Goal: Check status: Check status

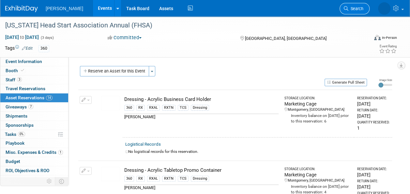
click at [353, 10] on span "Search" at bounding box center [355, 8] width 15 height 5
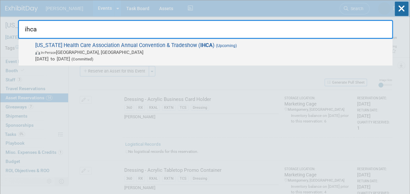
type input "ihca"
click at [262, 45] on span "Iowa Health Care Association Annual Convention & Tradeshow ( IHCA ) (Upcoming) …" at bounding box center [211, 52] width 356 height 20
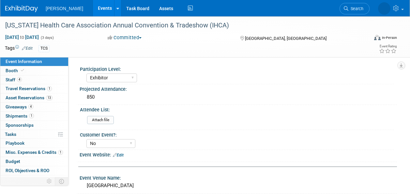
select select "Exhibitor"
select select "No"
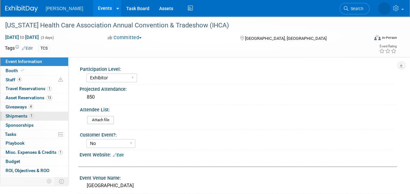
click at [25, 118] on span "Shipments 1" at bounding box center [20, 115] width 28 height 5
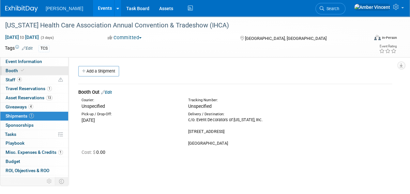
click at [13, 71] on span "Booth" at bounding box center [16, 70] width 20 height 5
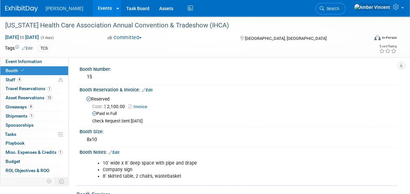
click at [24, 121] on link "0 Sponsorships 0" at bounding box center [34, 125] width 68 height 9
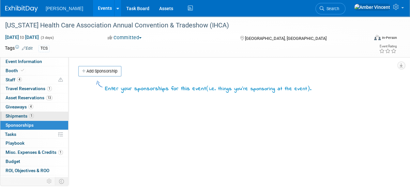
click at [24, 114] on body "[PERSON_NAME] Events Add Event Bulk Upload Events Shareable Event Boards Recent…" at bounding box center [205, 97] width 410 height 194
click at [25, 115] on span "Shipments 1" at bounding box center [20, 115] width 28 height 5
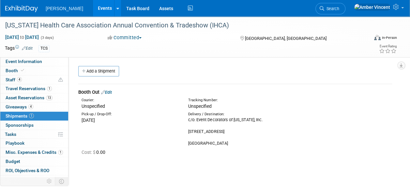
drag, startPoint x: 110, startPoint y: 89, endPoint x: 134, endPoint y: 95, distance: 24.5
click at [111, 89] on div "Booth Out Edit" at bounding box center [235, 92] width 314 height 7
click at [112, 91] on link "Edit" at bounding box center [106, 92] width 11 height 5
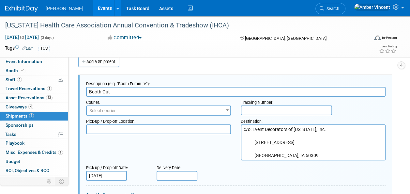
click at [261, 109] on input "text" at bounding box center [286, 110] width 91 height 10
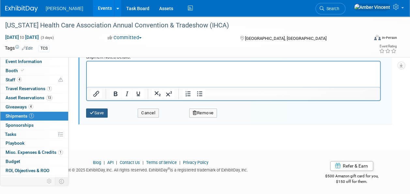
type input "78068427075"
click at [93, 111] on icon "submit" at bounding box center [92, 113] width 5 height 4
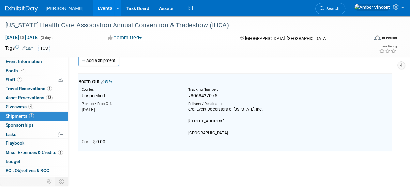
scroll to position [9, 0]
